Goal: Find specific page/section: Find specific page/section

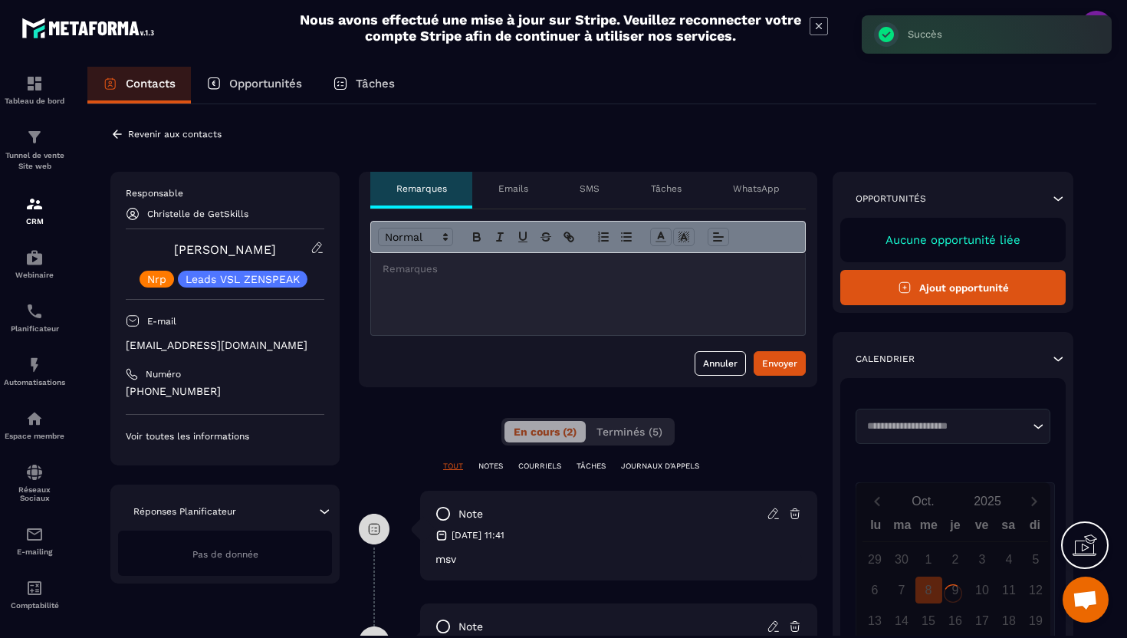
click at [111, 136] on icon at bounding box center [117, 134] width 14 height 14
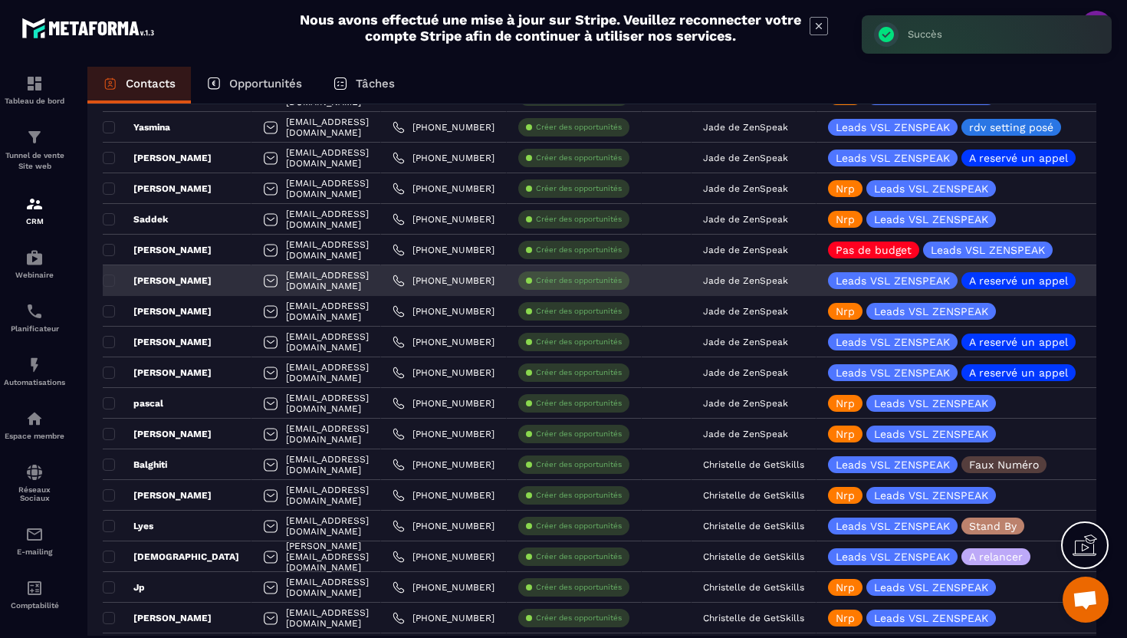
scroll to position [195, 0]
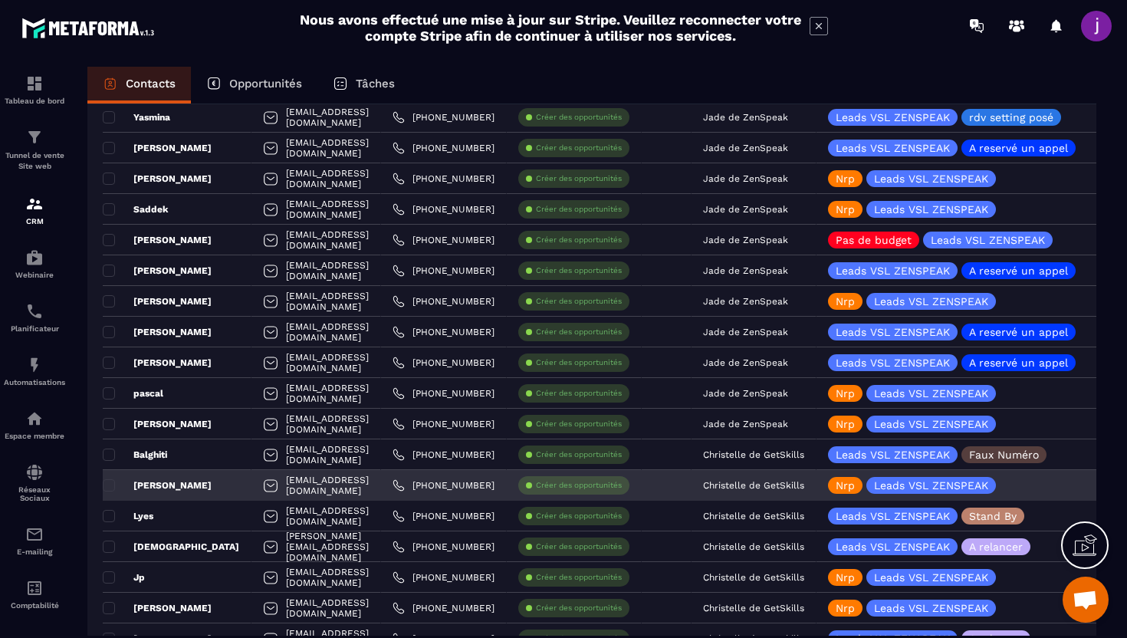
click at [804, 485] on p "Christelle de GetSkills" at bounding box center [753, 485] width 101 height 11
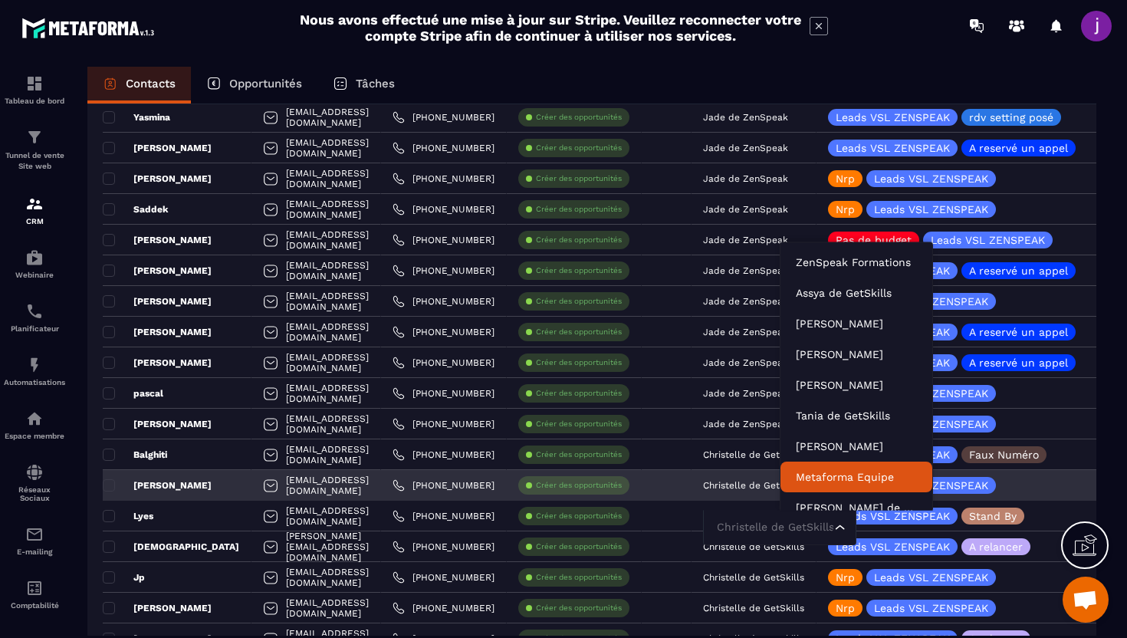
scroll to position [11, 0]
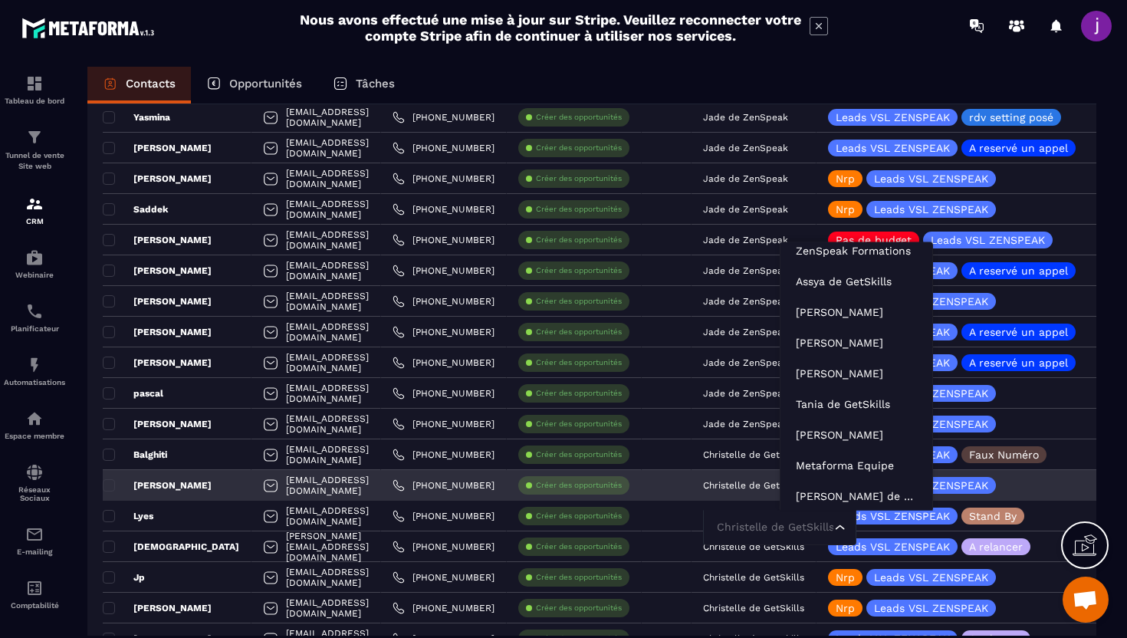
click at [831, 534] on input "Search for option" at bounding box center [772, 527] width 118 height 17
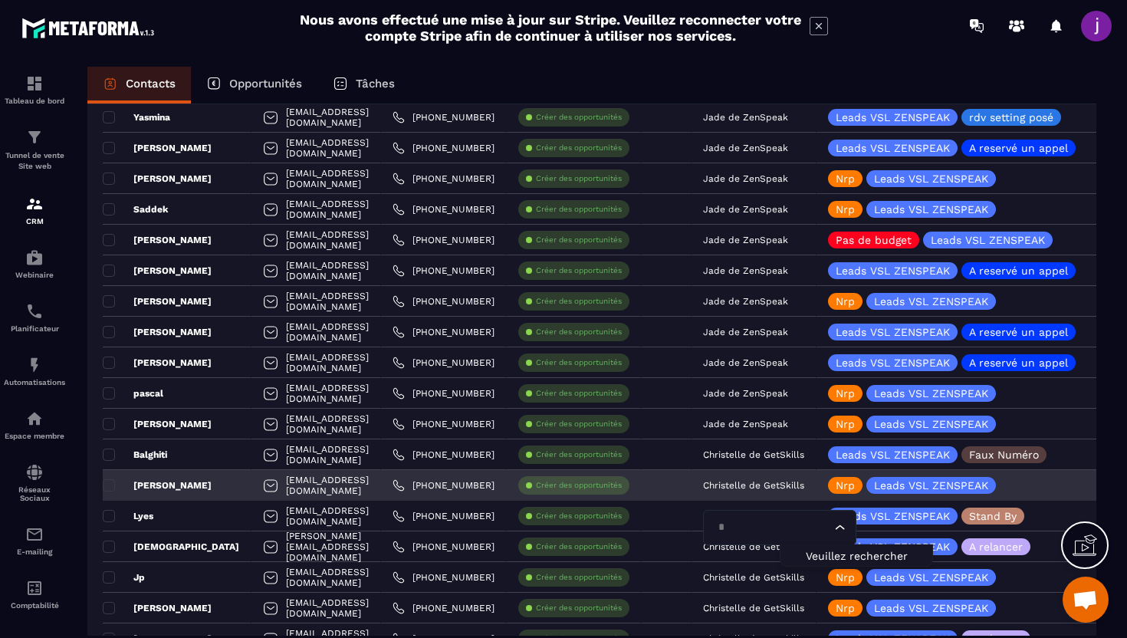
type input "**"
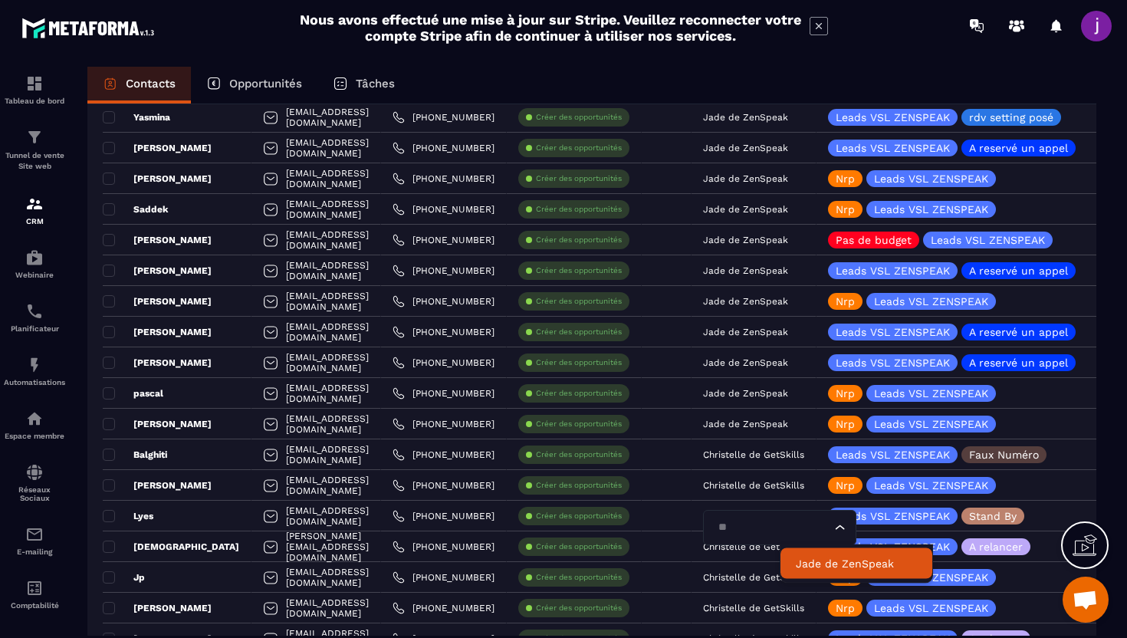
click at [821, 571] on li "Jade de ZenSpeak" at bounding box center [856, 563] width 152 height 31
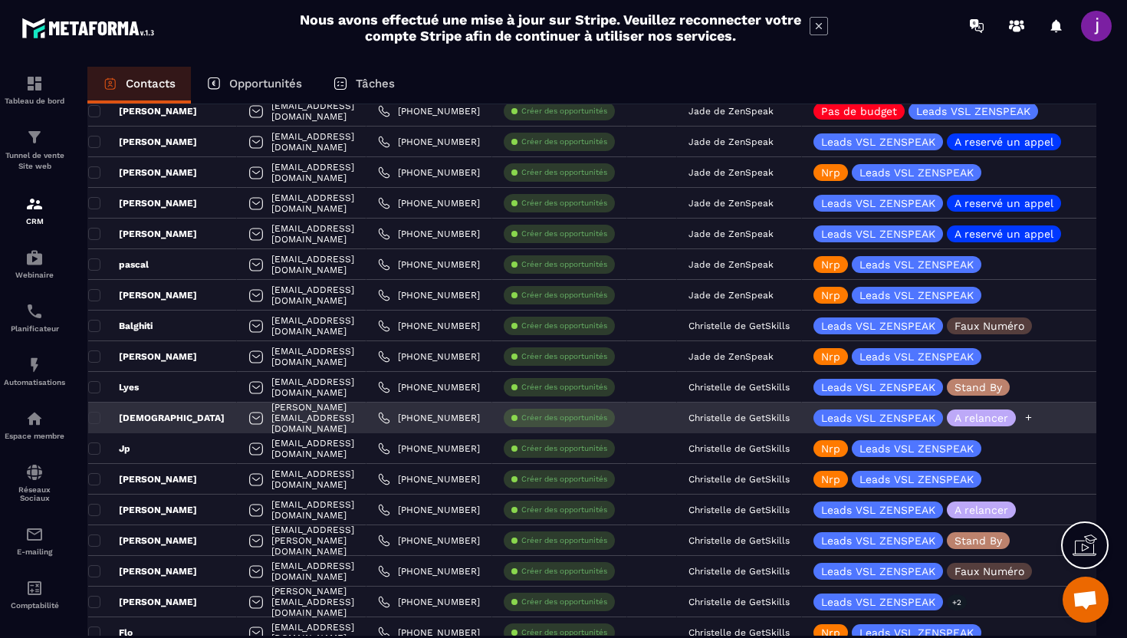
scroll to position [0, 13]
click at [205, 423] on div "[DEMOGRAPHIC_DATA]" at bounding box center [164, 417] width 149 height 31
